Goal: Task Accomplishment & Management: Manage account settings

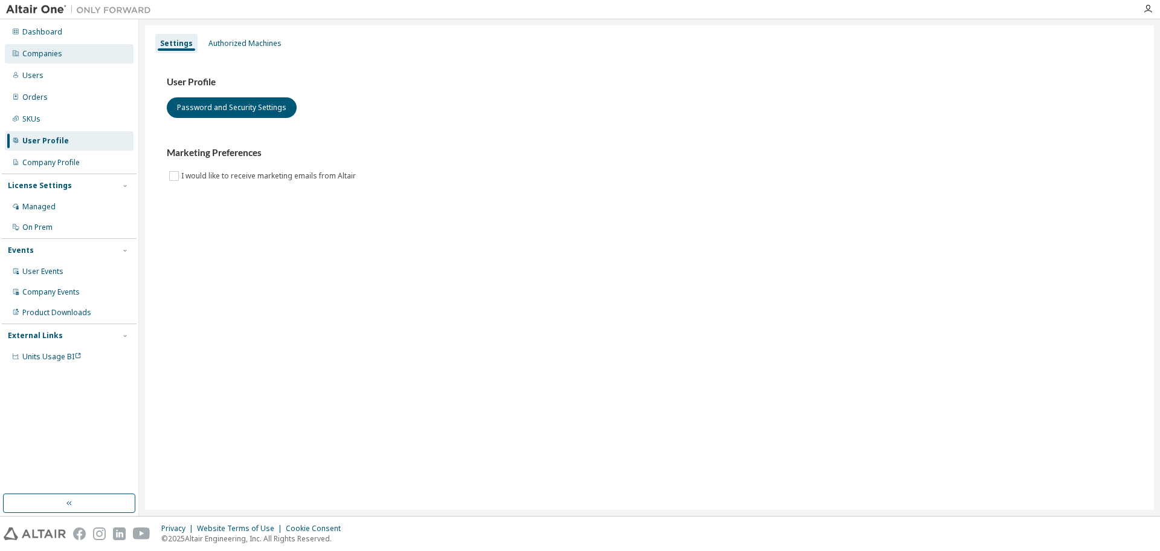
click at [82, 49] on div "Companies" at bounding box center [69, 53] width 129 height 19
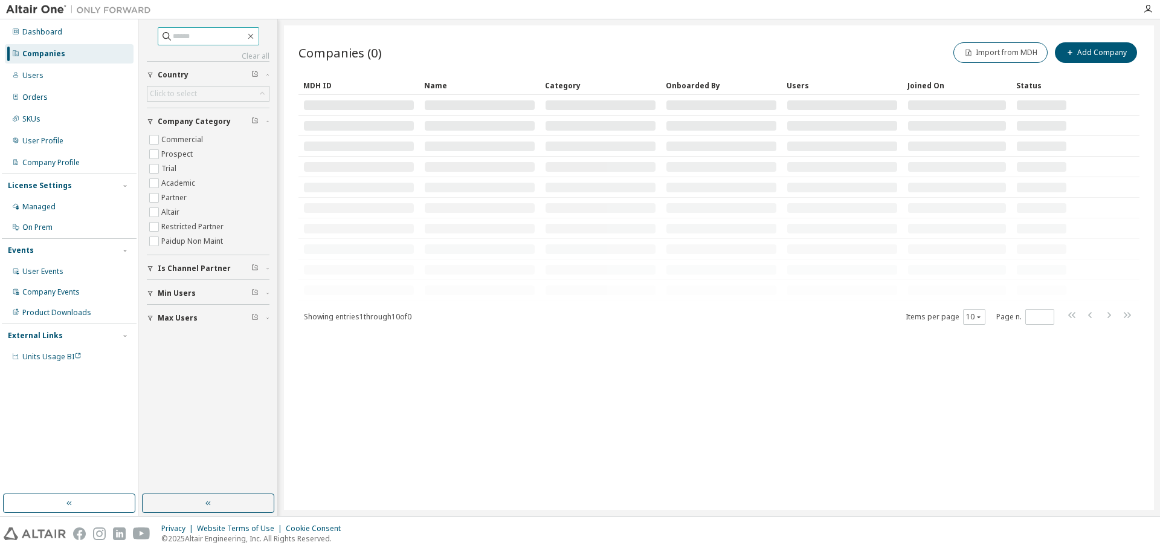
click at [173, 36] on input "text" at bounding box center [209, 36] width 73 height 12
type input "*******"
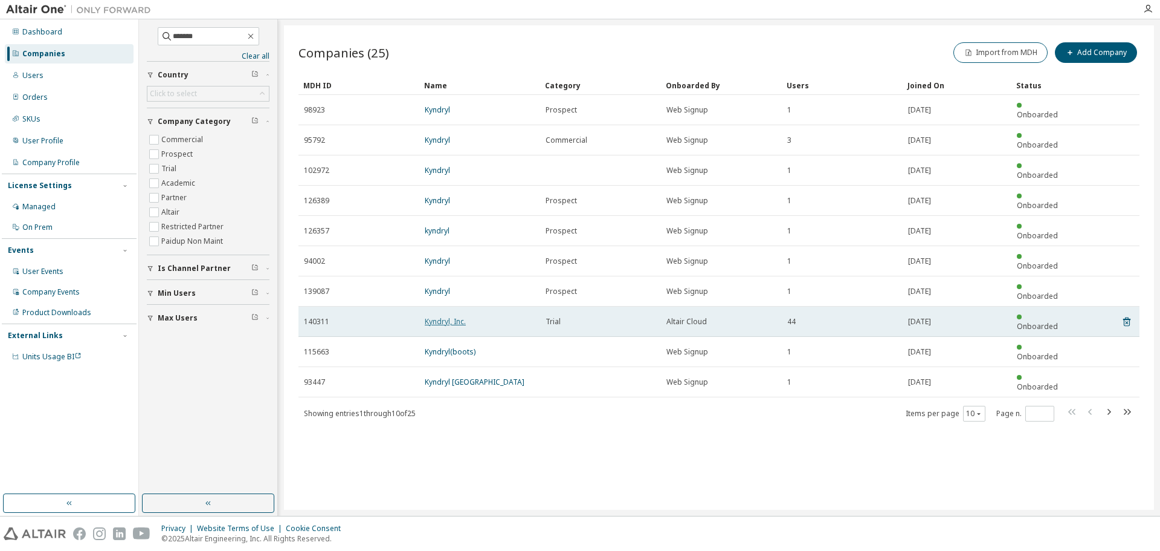
click at [461, 316] on link "Kyndryl, Inc." at bounding box center [445, 321] width 41 height 10
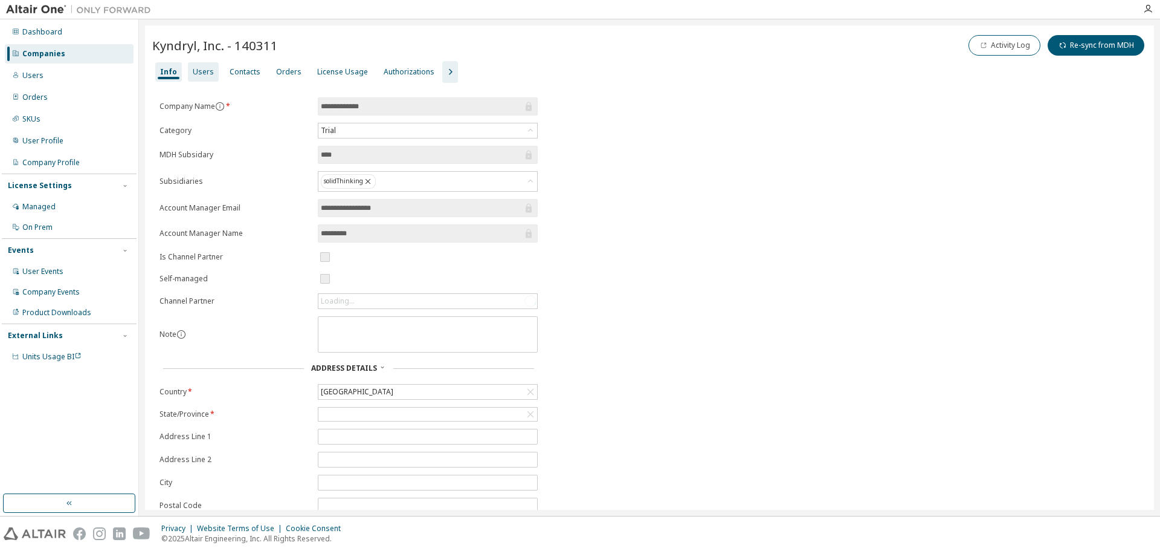
click at [209, 70] on div "Users" at bounding box center [203, 72] width 21 height 10
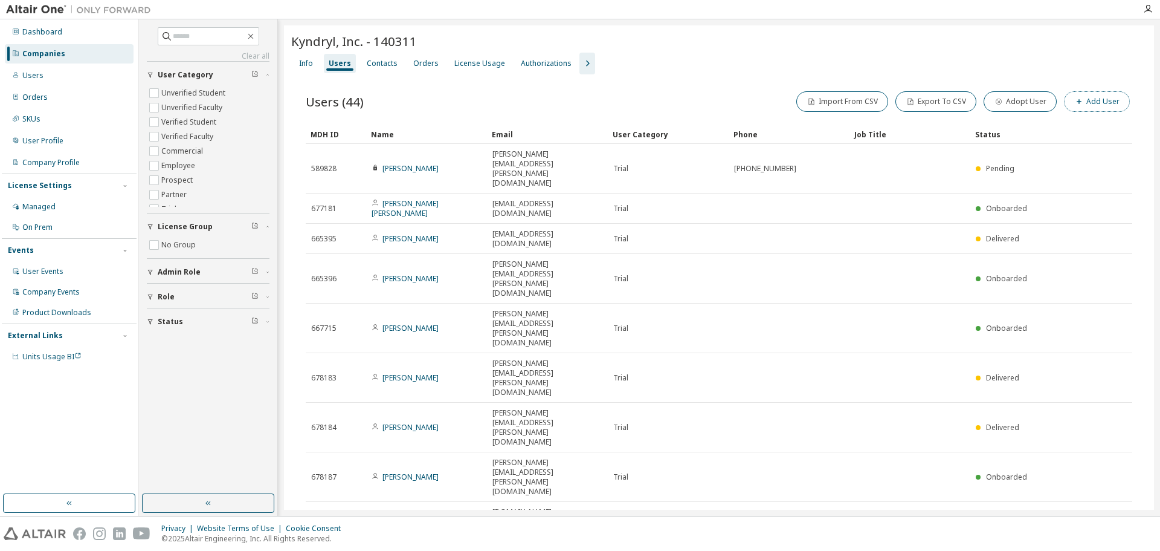
click at [1070, 98] on button "Add User" at bounding box center [1097, 101] width 66 height 21
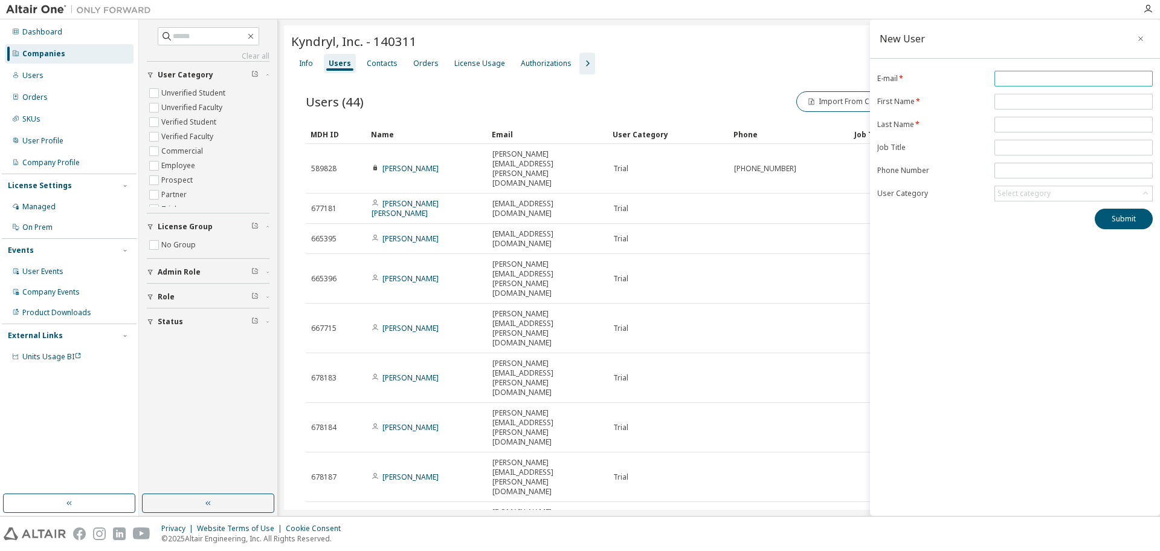
click at [1013, 82] on input "email" at bounding box center [1074, 79] width 152 height 10
paste input "**********"
type input "**********"
click at [1032, 102] on input "text" at bounding box center [1074, 102] width 152 height 10
type input "*****"
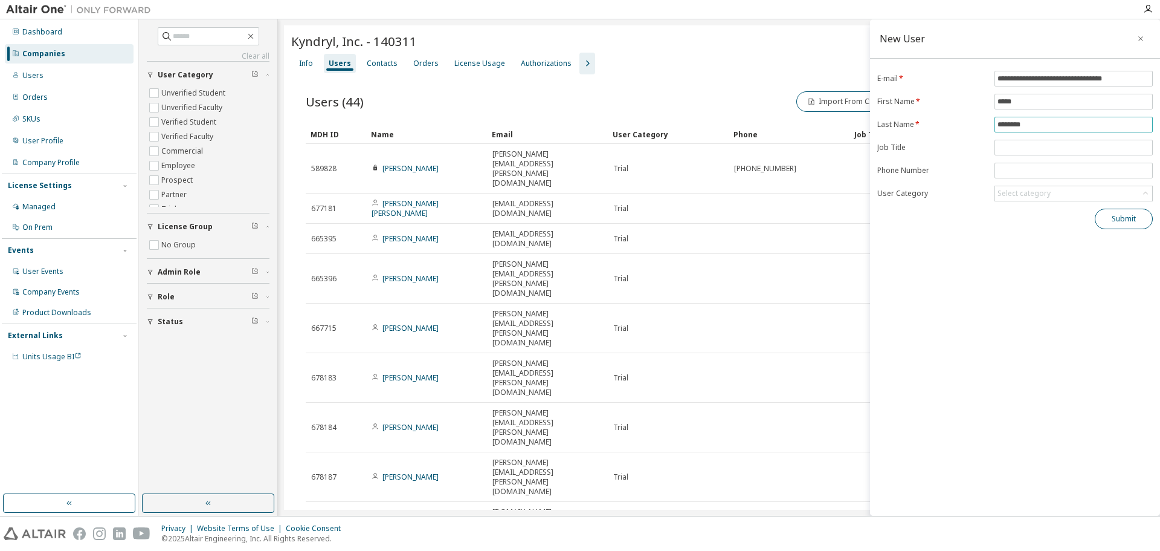
type input "********"
click at [1121, 213] on button "Submit" at bounding box center [1124, 218] width 58 height 21
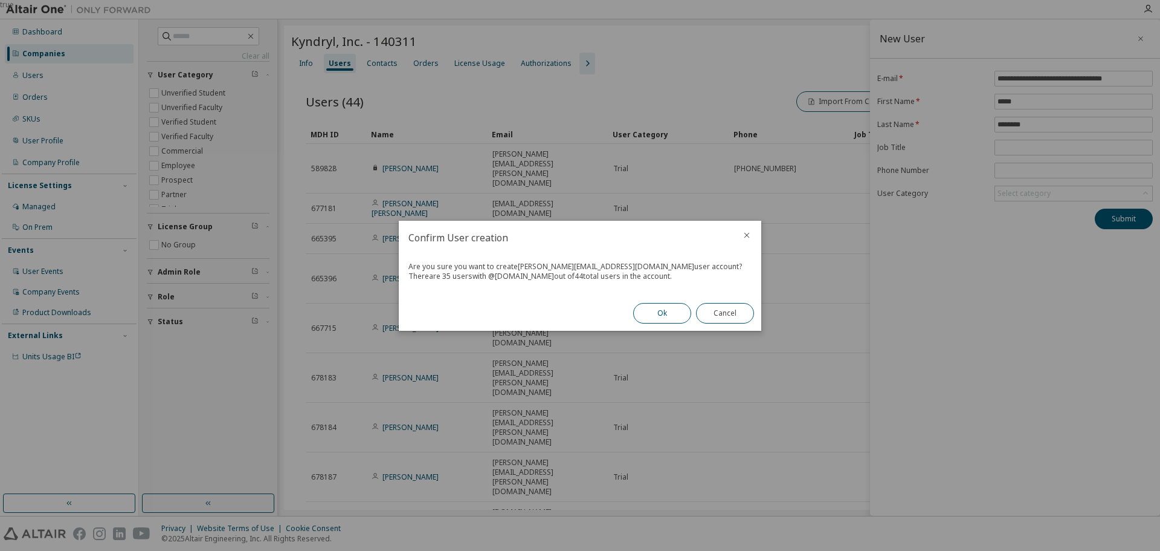
click at [657, 308] on button "Ok" at bounding box center [662, 313] width 58 height 21
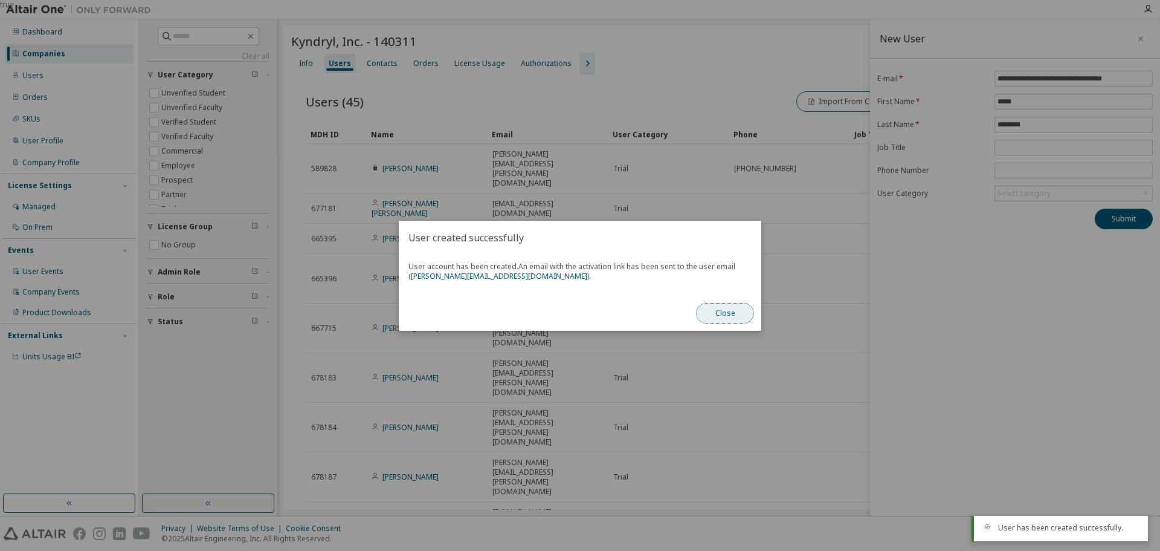
click at [734, 315] on button "Close" at bounding box center [725, 313] width 58 height 21
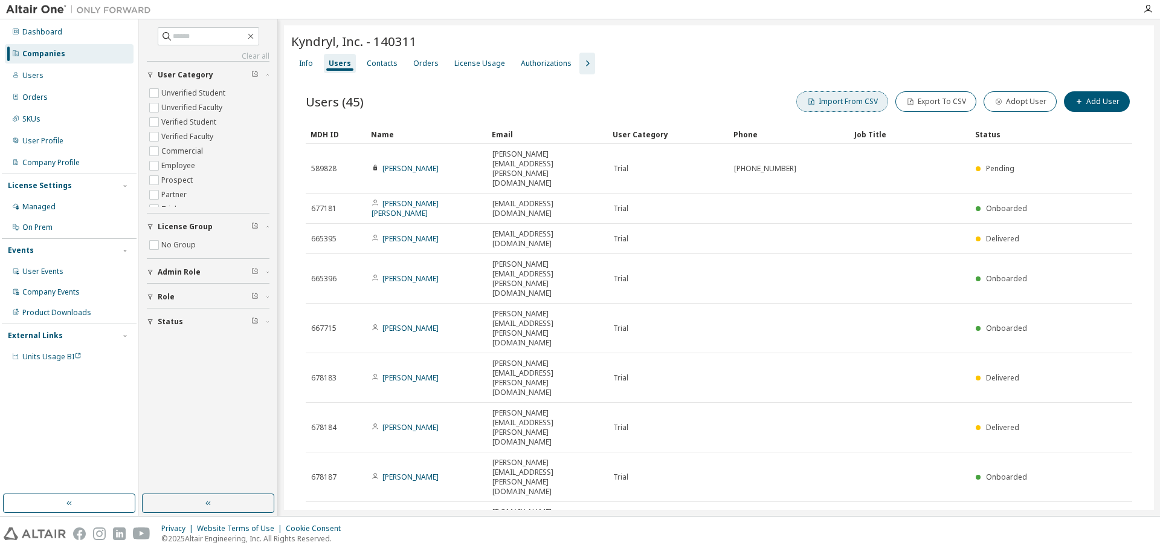
click at [868, 107] on button "Import From CSV" at bounding box center [842, 101] width 92 height 21
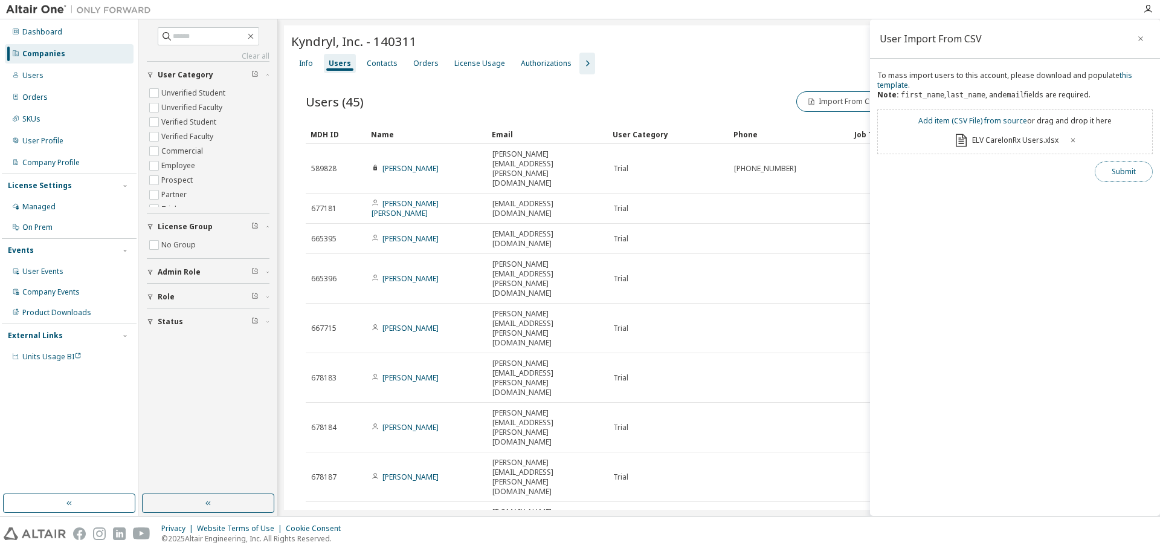
click at [1123, 175] on button "Submit" at bounding box center [1124, 171] width 58 height 21
click at [1135, 522] on button "button" at bounding box center [1134, 527] width 7 height 11
click at [1071, 139] on icon at bounding box center [1073, 140] width 7 height 7
click at [1123, 172] on button "Submit" at bounding box center [1124, 171] width 58 height 21
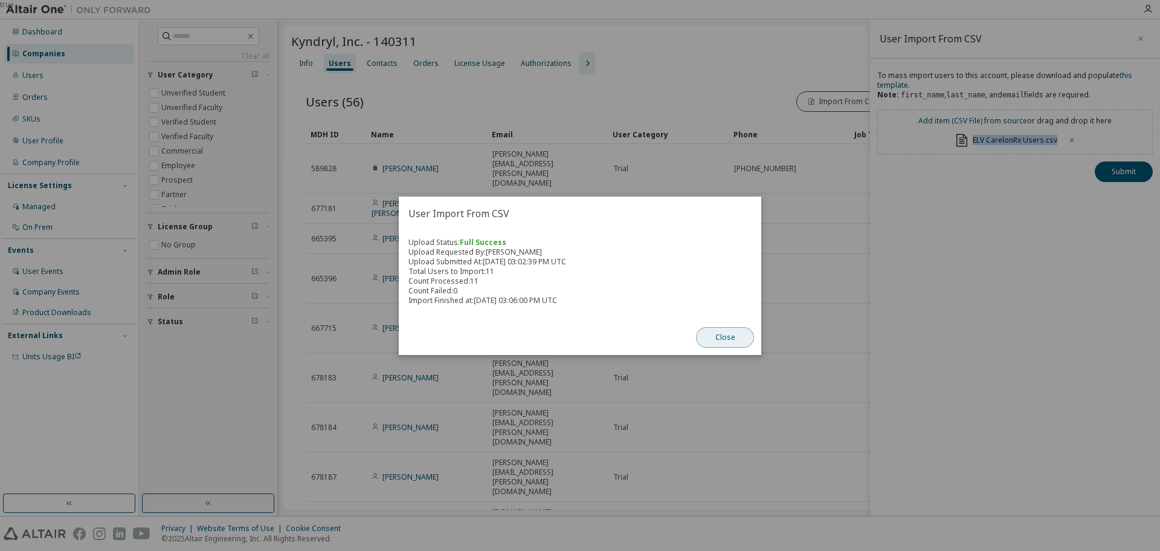
click at [731, 341] on button "Close" at bounding box center [725, 337] width 58 height 21
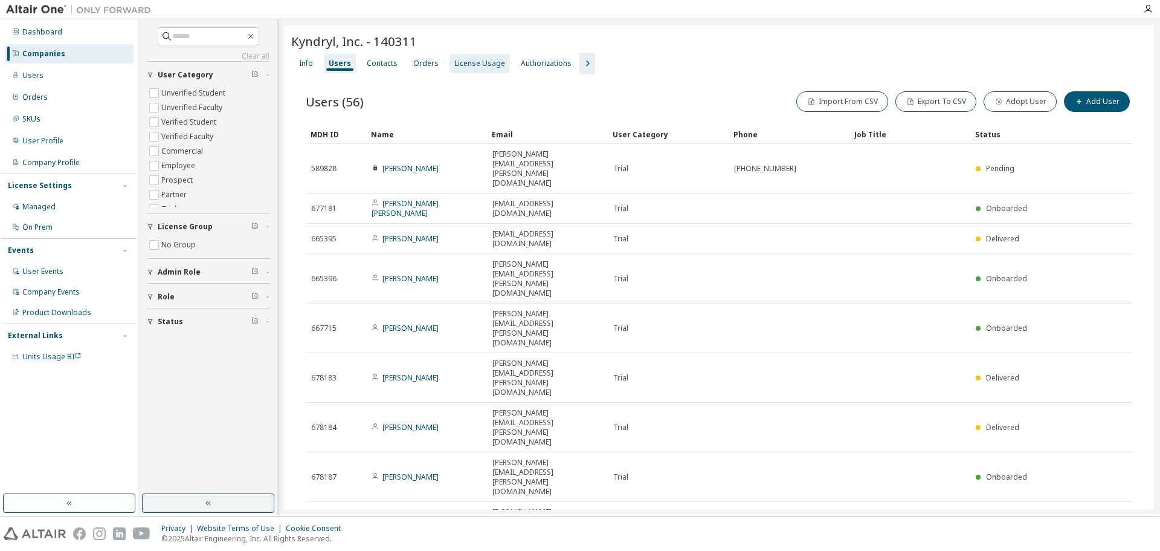
click at [468, 68] on div "License Usage" at bounding box center [480, 63] width 60 height 19
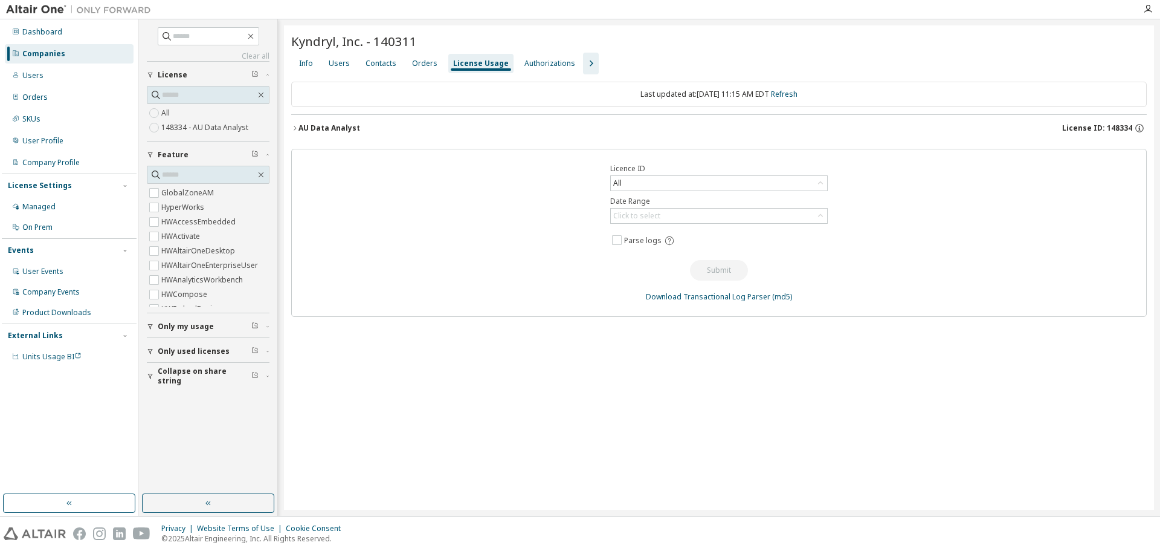
click at [383, 125] on div "AU Data Analyst License ID: 148334" at bounding box center [723, 128] width 848 height 11
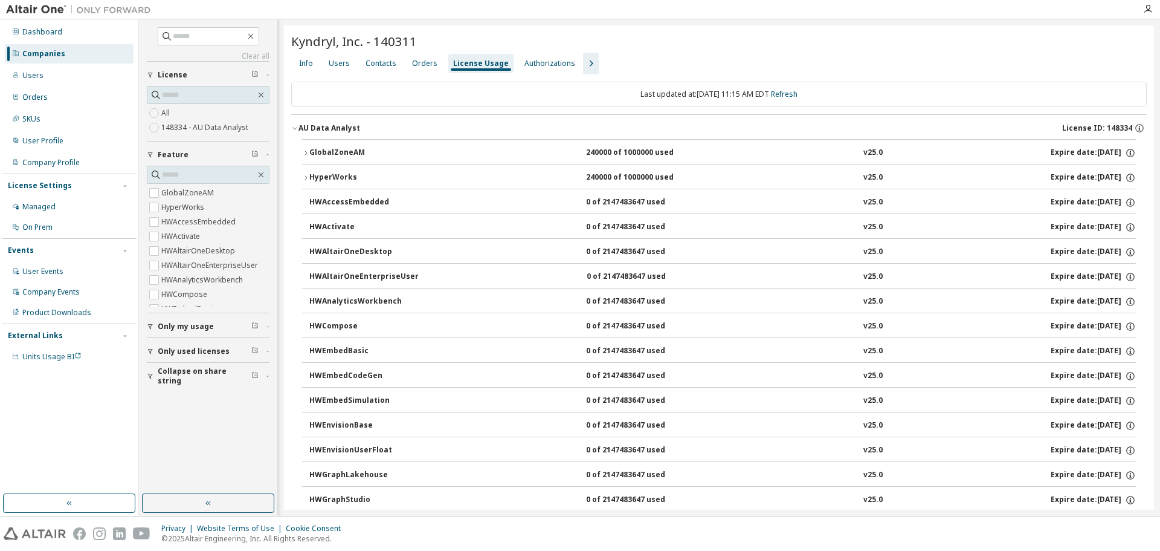
click at [381, 125] on div "AU Data Analyst License ID: 148334" at bounding box center [723, 128] width 848 height 11
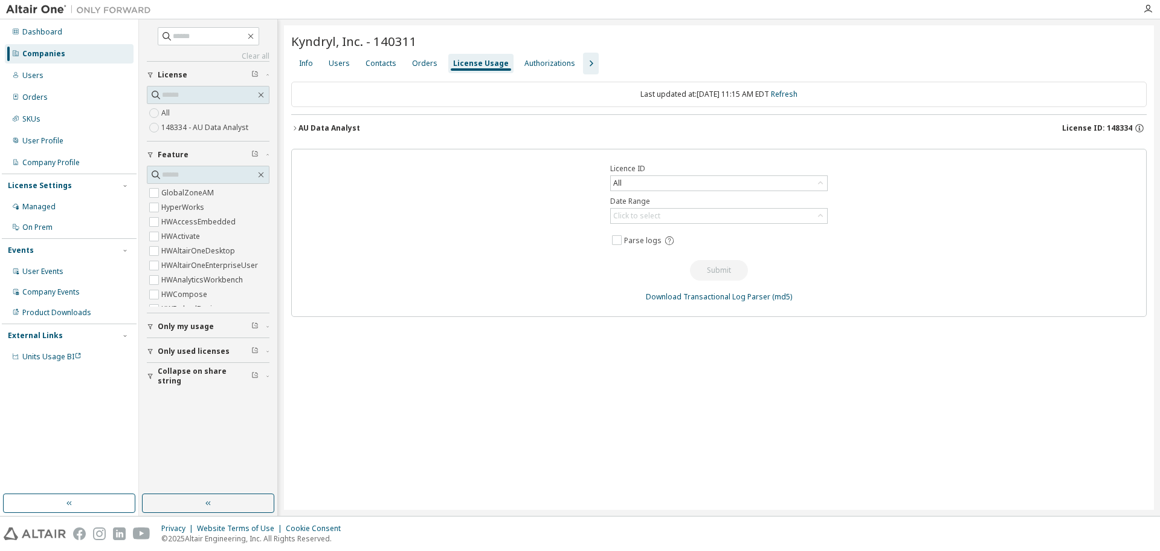
click at [381, 125] on div "AU Data Analyst License ID: 148334" at bounding box center [723, 128] width 848 height 11
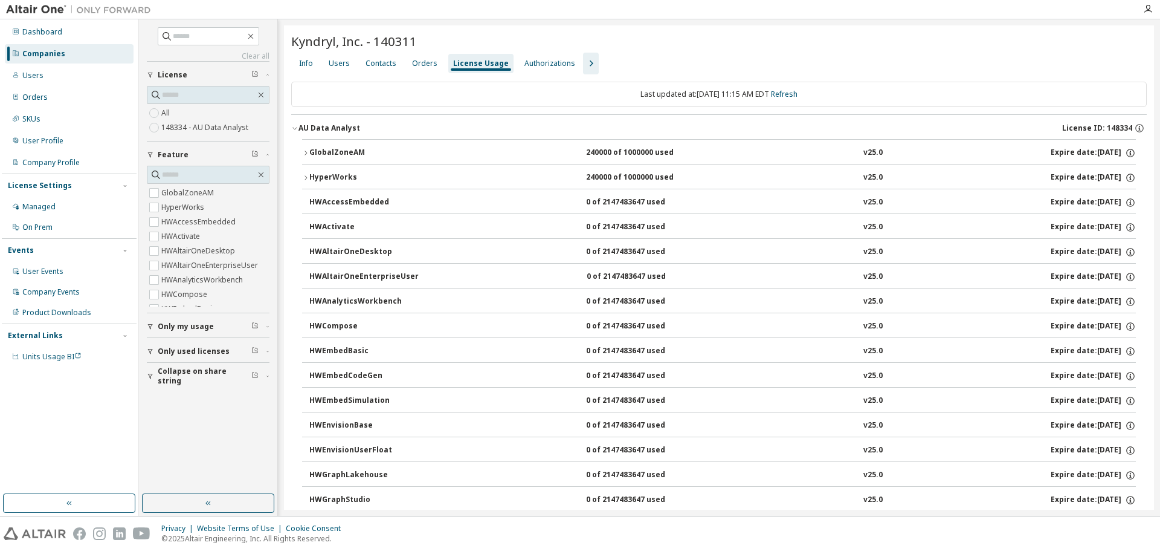
click at [380, 156] on div "GlobalZoneAM" at bounding box center [363, 152] width 109 height 11
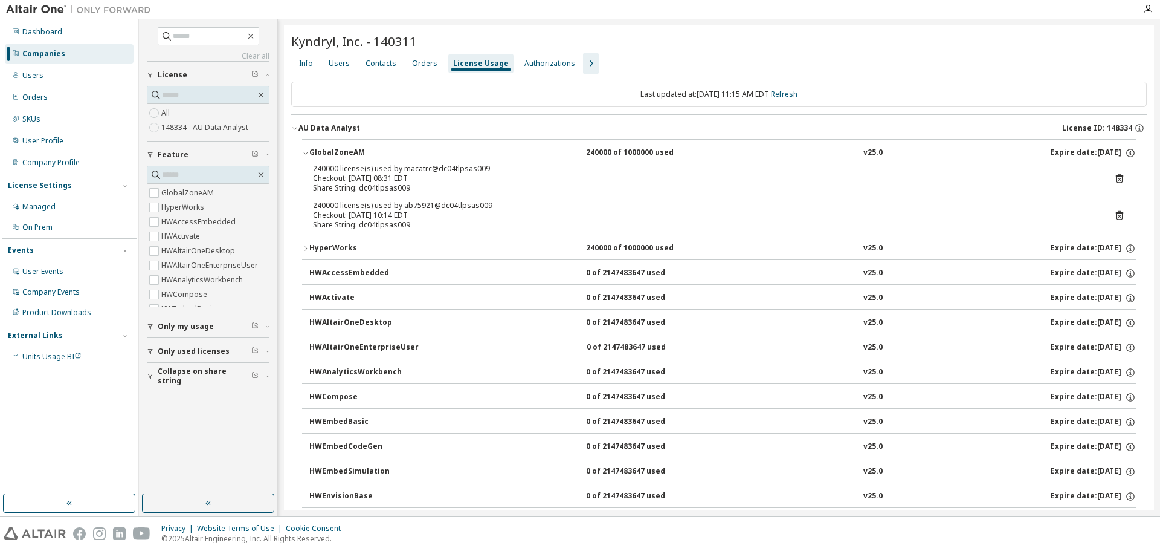
click at [350, 146] on button "GlobalZoneAM 240000 of 1000000 used v25.0 Expire date: 2025-10-31" at bounding box center [719, 153] width 834 height 27
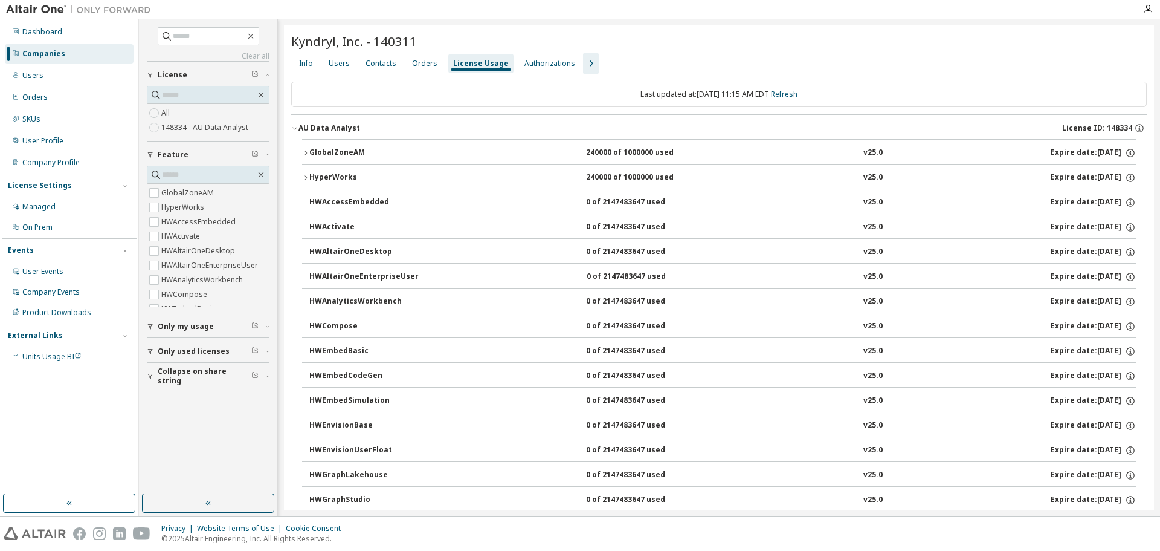
click at [350, 146] on button "GlobalZoneAM 240000 of 1000000 used v25.0 Expire date: 2025-10-31" at bounding box center [719, 153] width 834 height 27
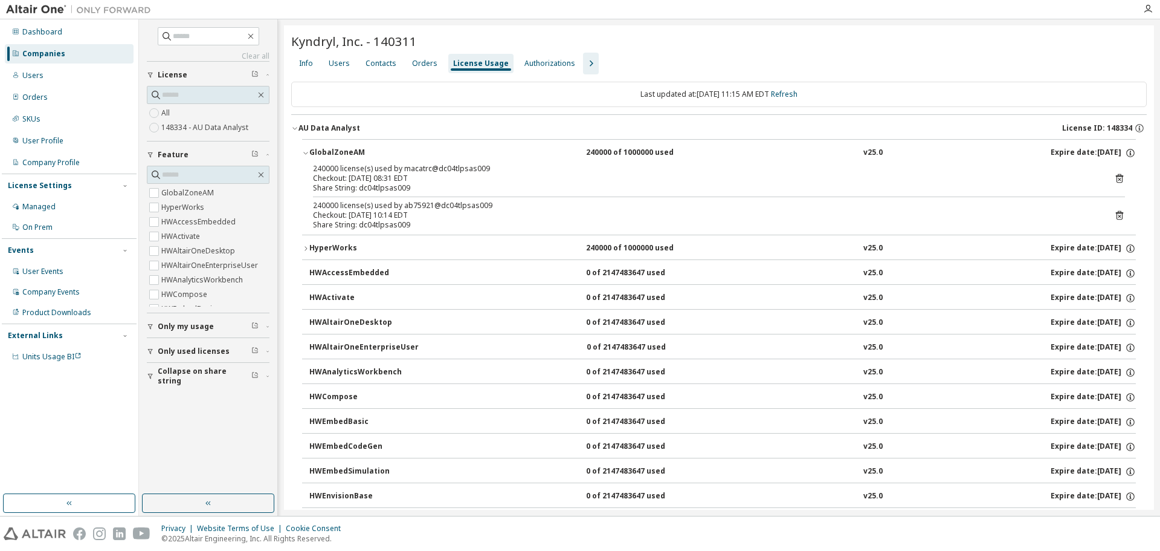
click at [350, 145] on button "GlobalZoneAM 240000 of 1000000 used v25.0 Expire date: 2025-10-31" at bounding box center [719, 153] width 834 height 27
